Goal: Task Accomplishment & Management: Use online tool/utility

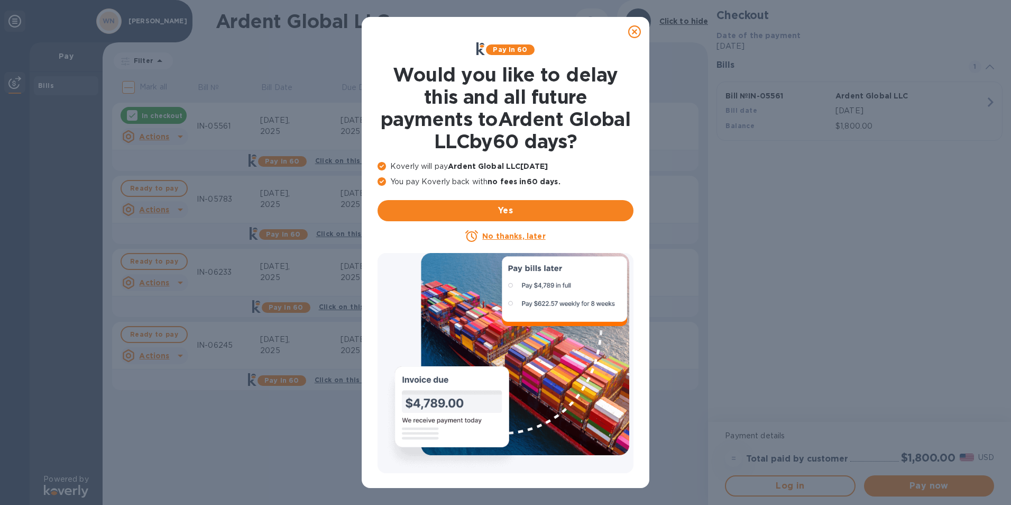
click at [636, 26] on icon at bounding box center [634, 31] width 13 height 13
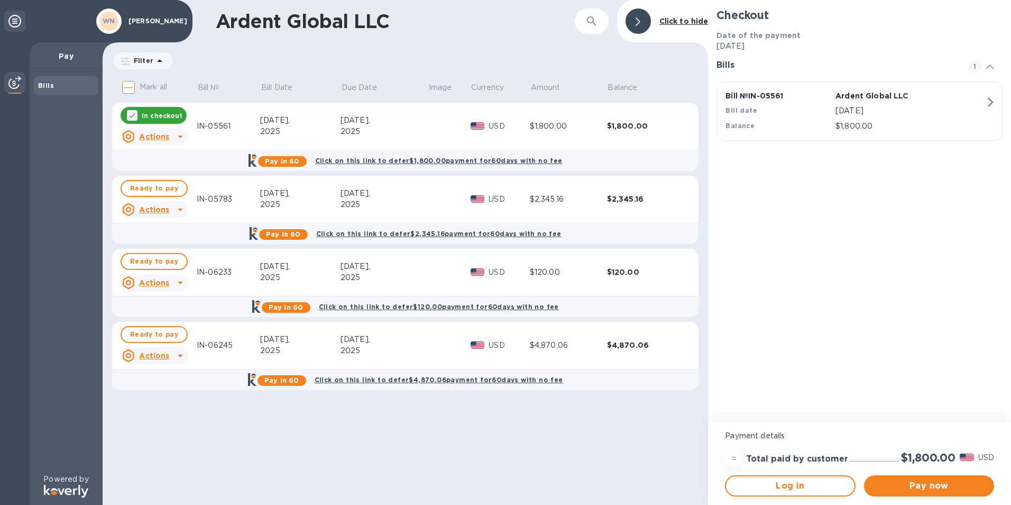
click at [127, 112] on div at bounding box center [132, 115] width 11 height 11
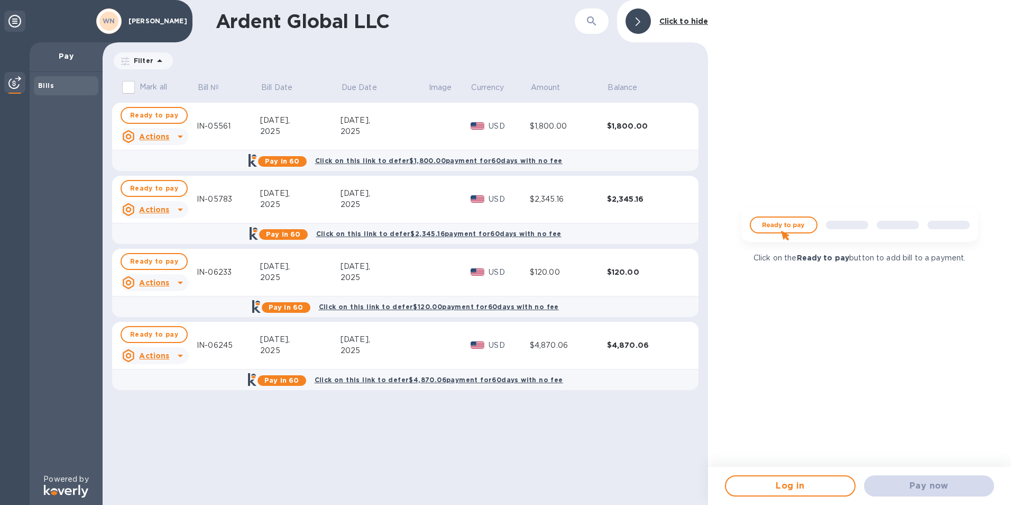
drag, startPoint x: 149, startPoint y: 127, endPoint x: 138, endPoint y: 137, distance: 14.2
click at [138, 137] on div "Actions" at bounding box center [154, 136] width 72 height 21
click at [138, 137] on div at bounding box center [505, 252] width 1011 height 505
click at [142, 136] on u "Actions" at bounding box center [154, 136] width 30 height 8
click at [161, 184] on p "Open bill" at bounding box center [167, 179] width 35 height 11
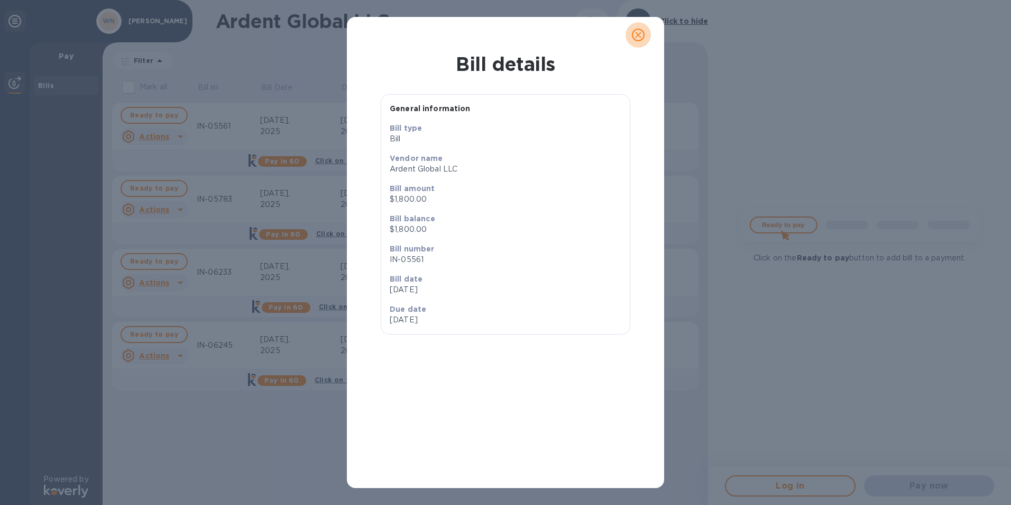
click at [641, 35] on icon "close" at bounding box center [638, 35] width 11 height 11
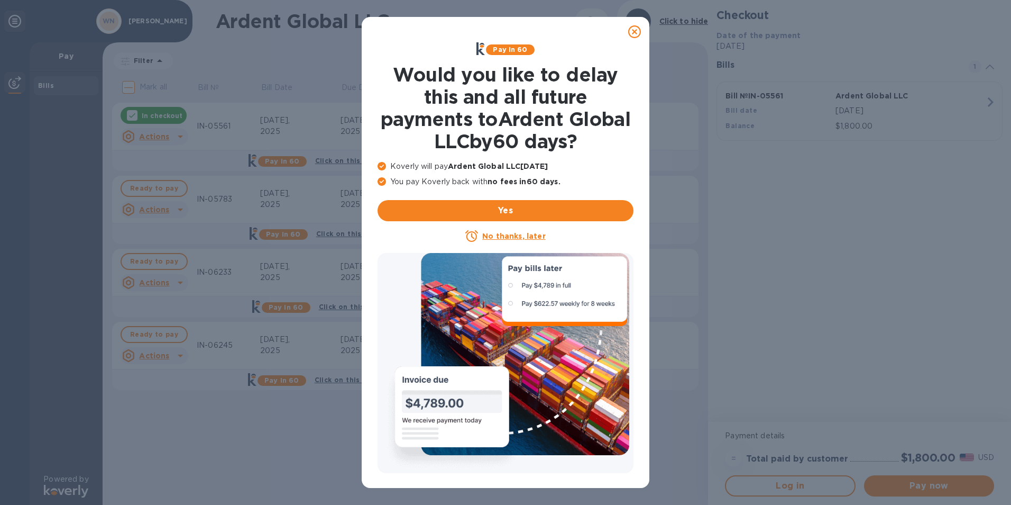
click at [634, 24] on div at bounding box center [634, 31] width 21 height 21
click at [631, 33] on icon at bounding box center [634, 31] width 13 height 13
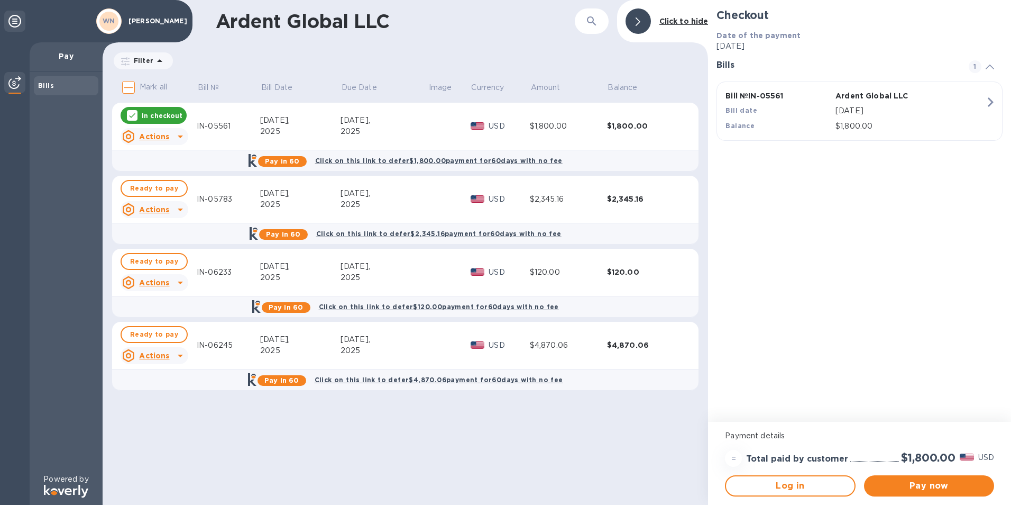
click at [136, 115] on icon at bounding box center [132, 115] width 8 height 8
